Goal: Information Seeking & Learning: Understand process/instructions

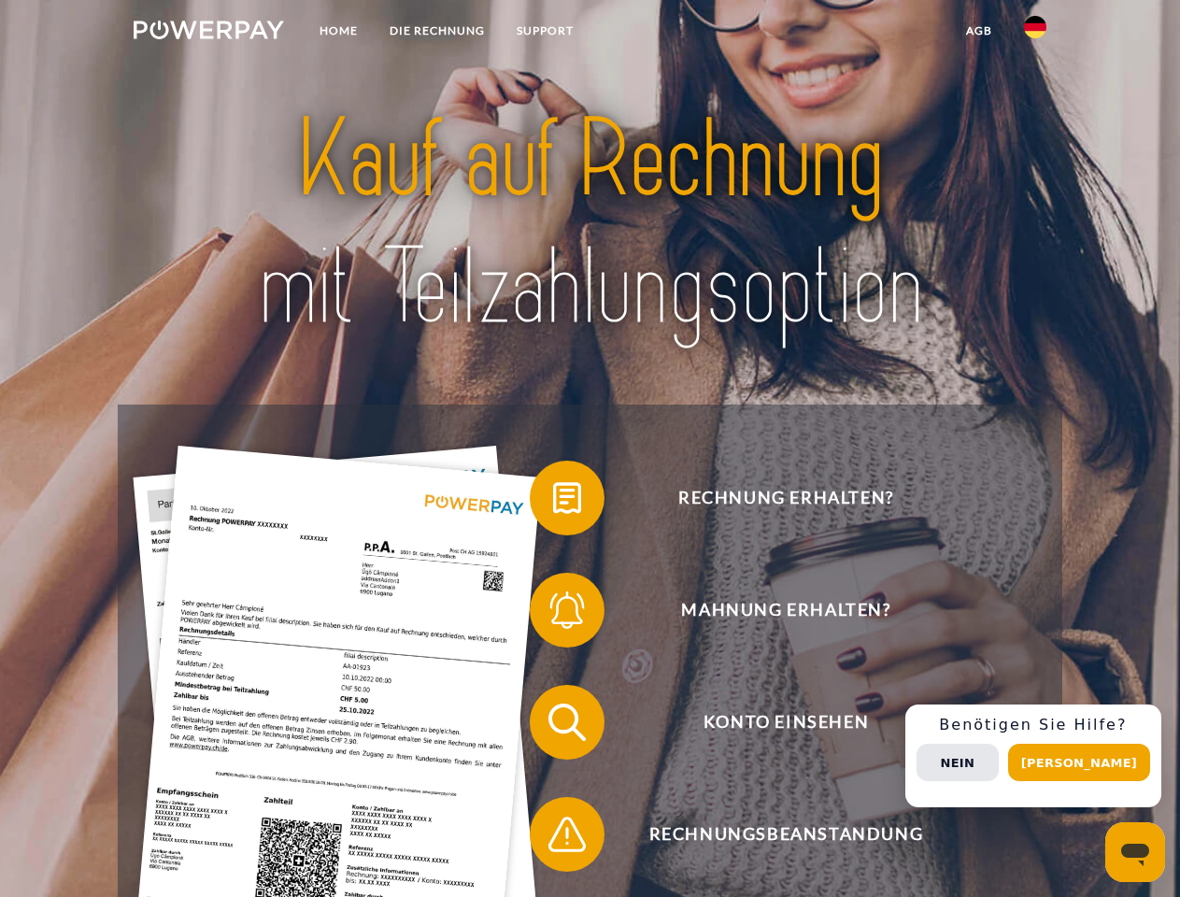
click at [208, 33] on img at bounding box center [209, 30] width 150 height 19
click at [1035, 33] on img at bounding box center [1035, 27] width 22 height 22
click at [978, 31] on link "agb" at bounding box center [979, 31] width 58 height 34
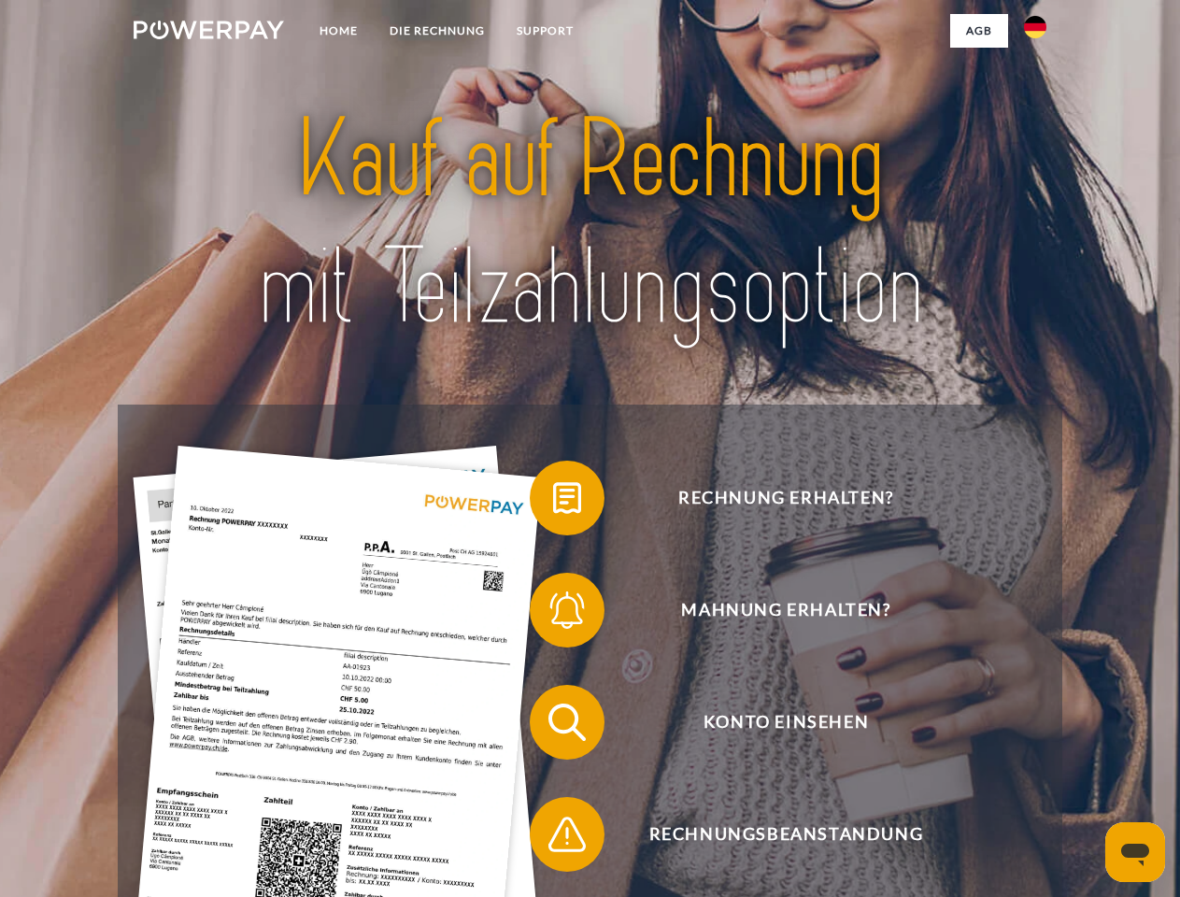
click at [553, 502] on span at bounding box center [538, 497] width 93 height 93
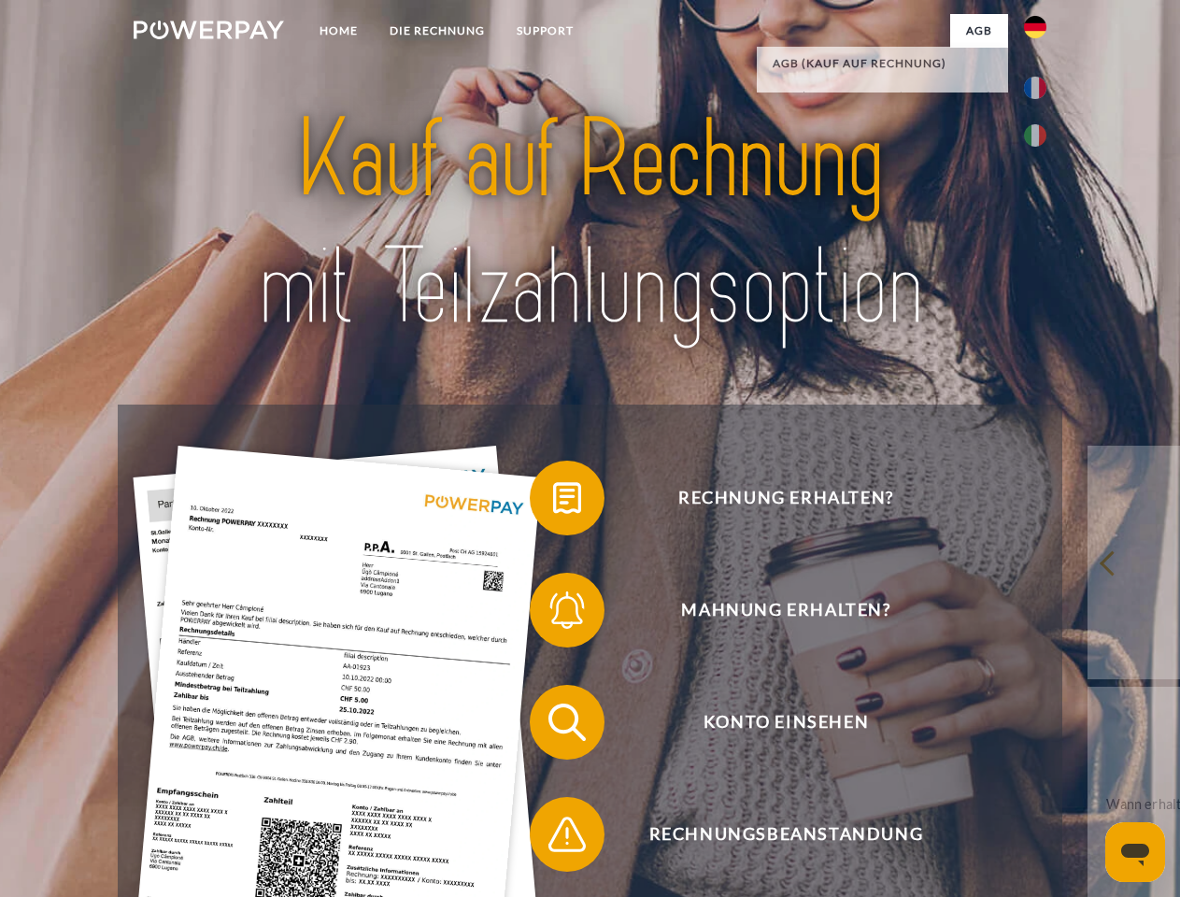
click at [553, 614] on div "Rechnung erhalten? Mahnung erhalten? Konto einsehen" at bounding box center [590, 778] width 944 height 747
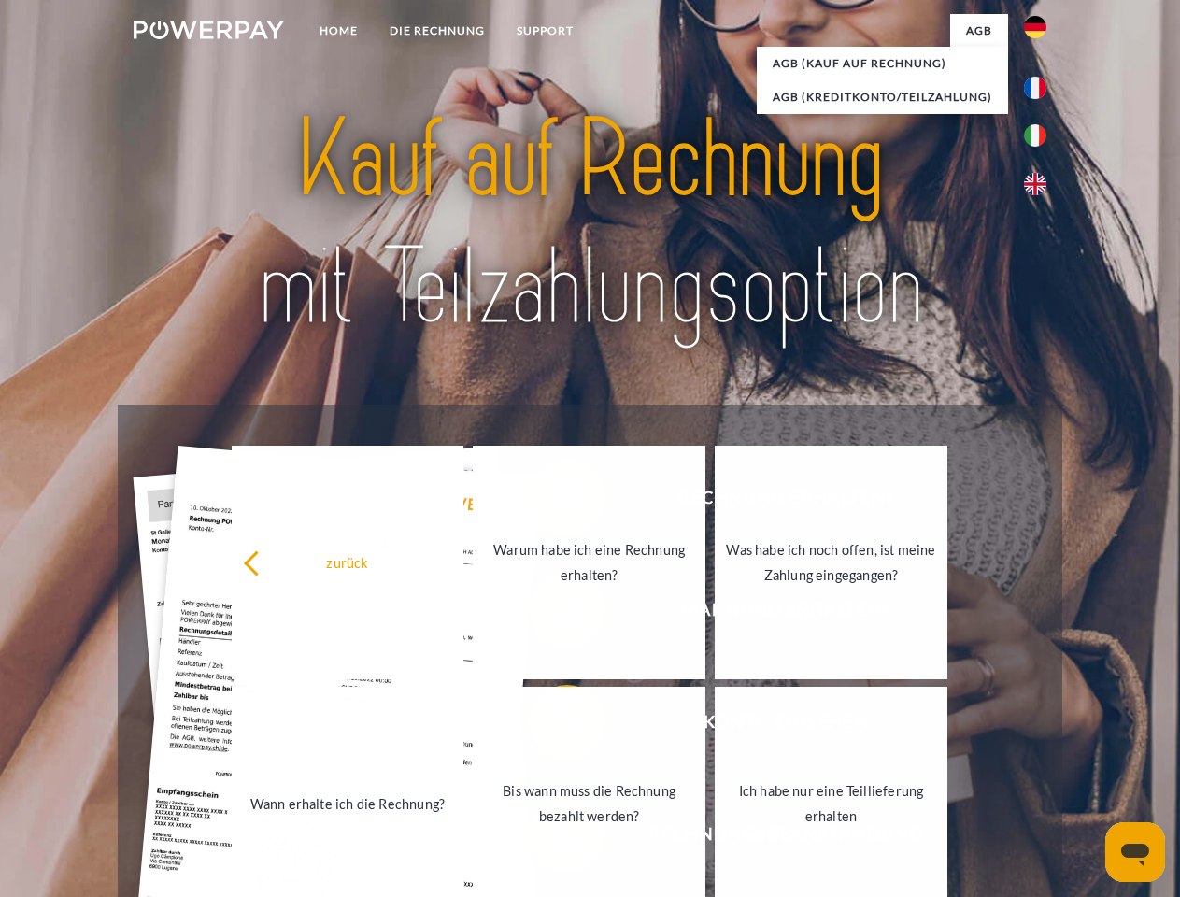
click at [553, 726] on link "Bis wann muss die Rechnung bezahlt werden?" at bounding box center [589, 804] width 233 height 234
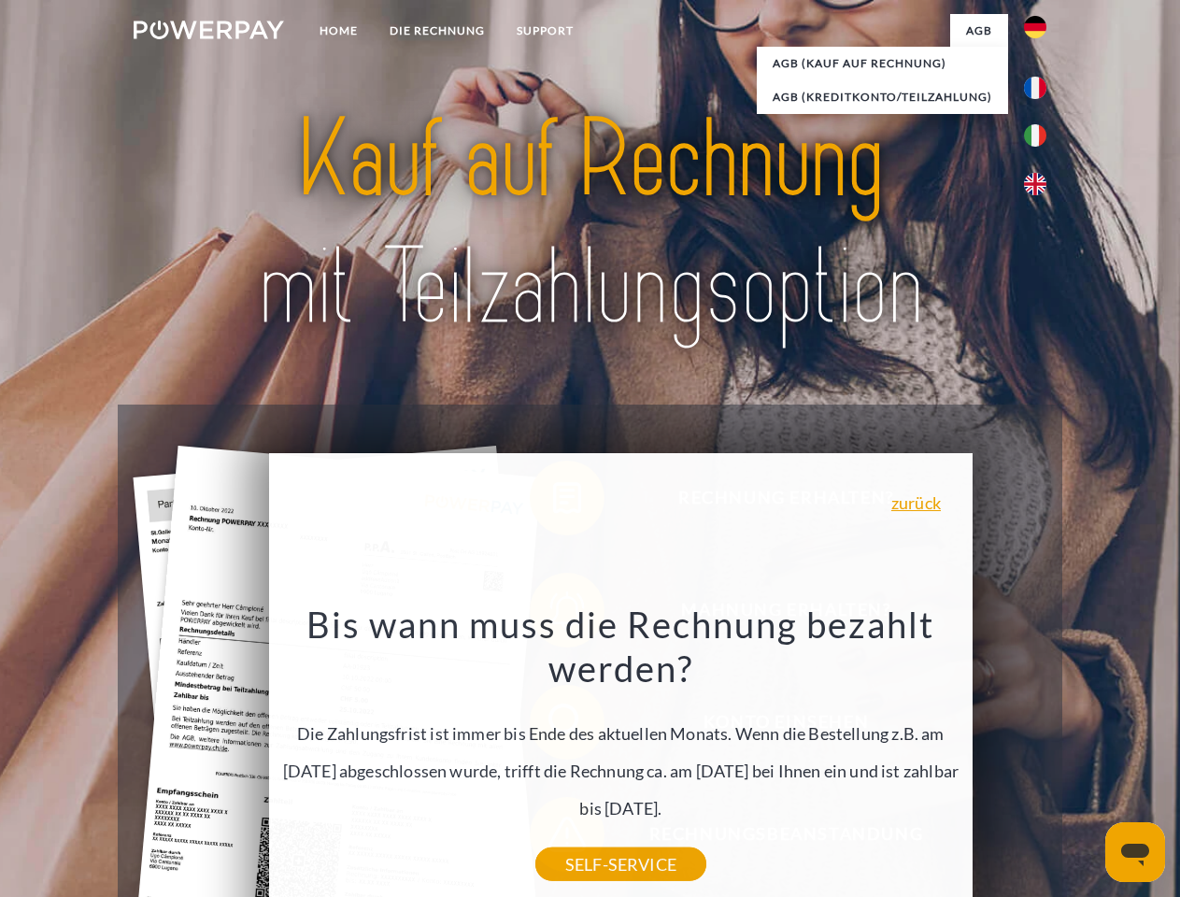
click at [553, 838] on div "Rechnung erhalten? Mahnung erhalten? Konto einsehen" at bounding box center [590, 778] width 944 height 747
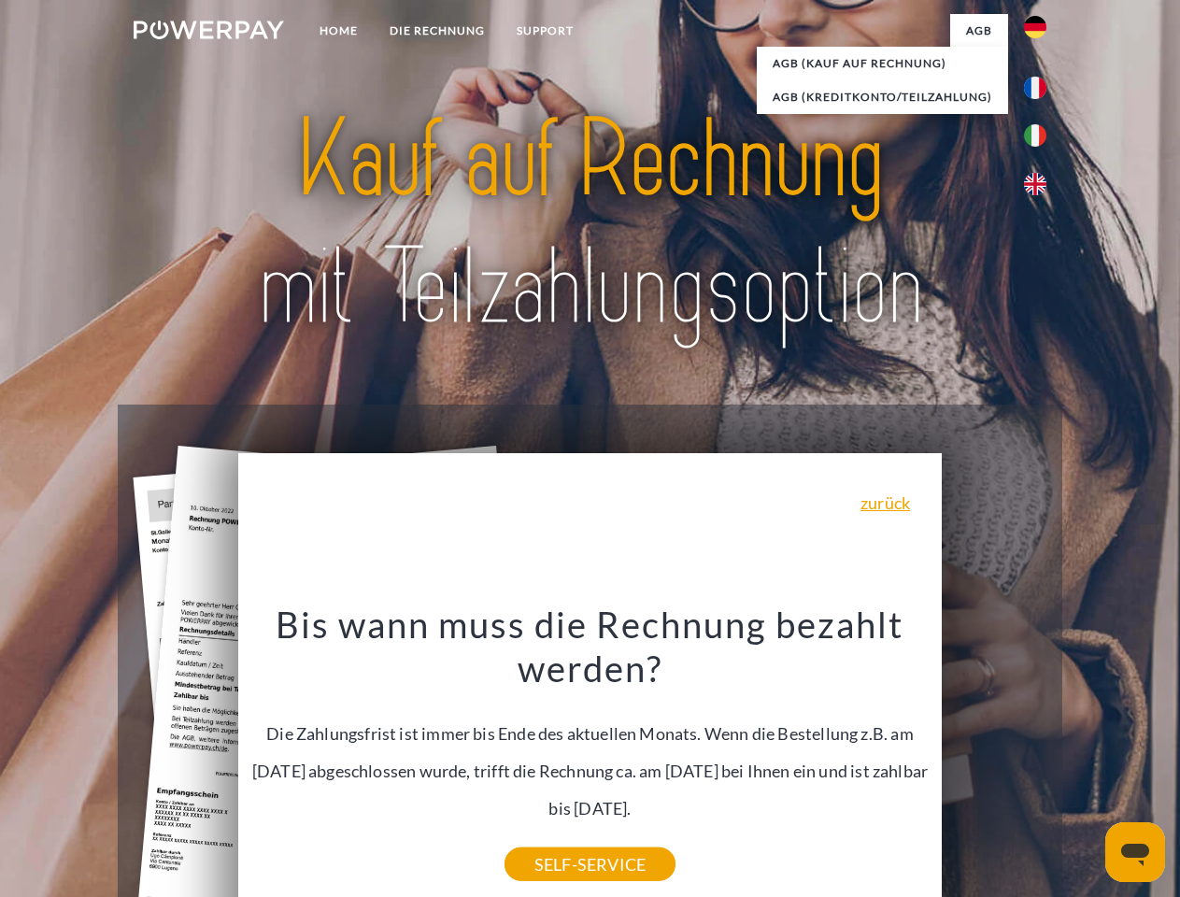
click at [1040, 756] on div "Rechnung erhalten? Mahnung erhalten? Konto einsehen" at bounding box center [590, 778] width 944 height 747
click at [994, 760] on span "Konto einsehen" at bounding box center [786, 722] width 458 height 75
click at [1086, 762] on header "Home DIE RECHNUNG SUPPORT" at bounding box center [590, 645] width 1180 height 1290
